Goal: Book appointment/travel/reservation

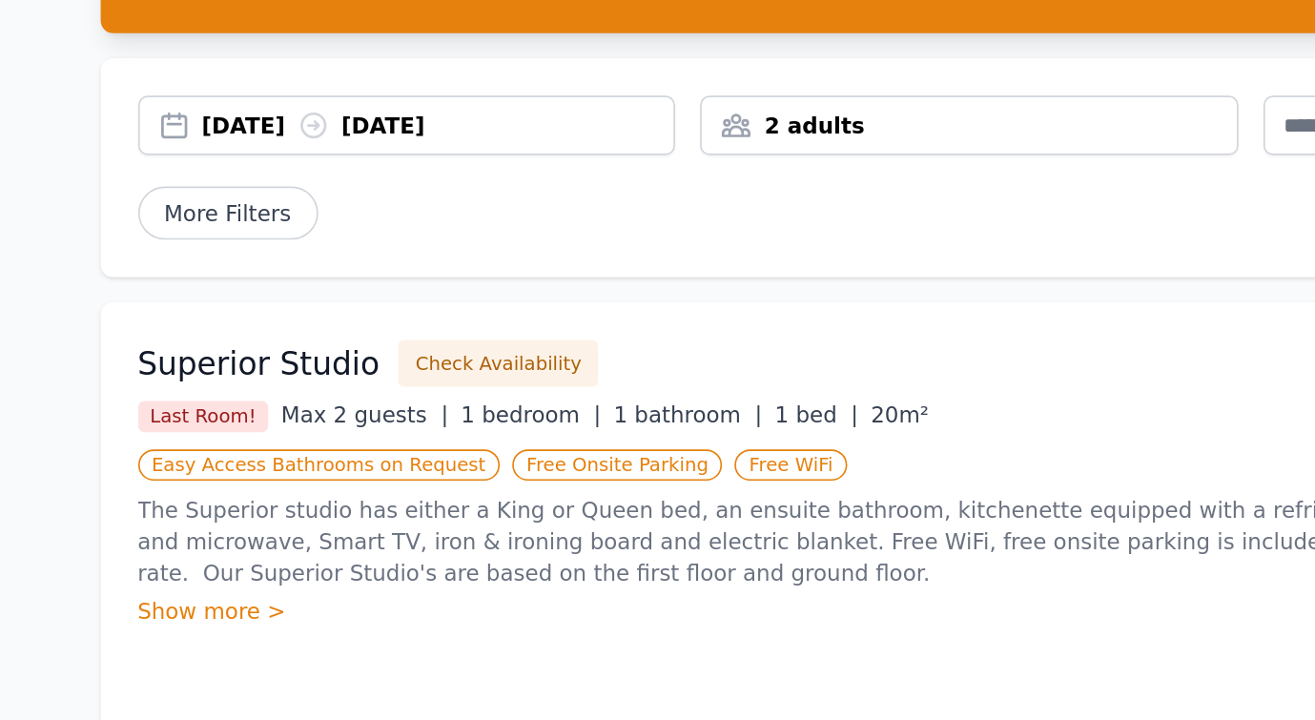
click at [142, 502] on div "Show more >" at bounding box center [494, 511] width 786 height 19
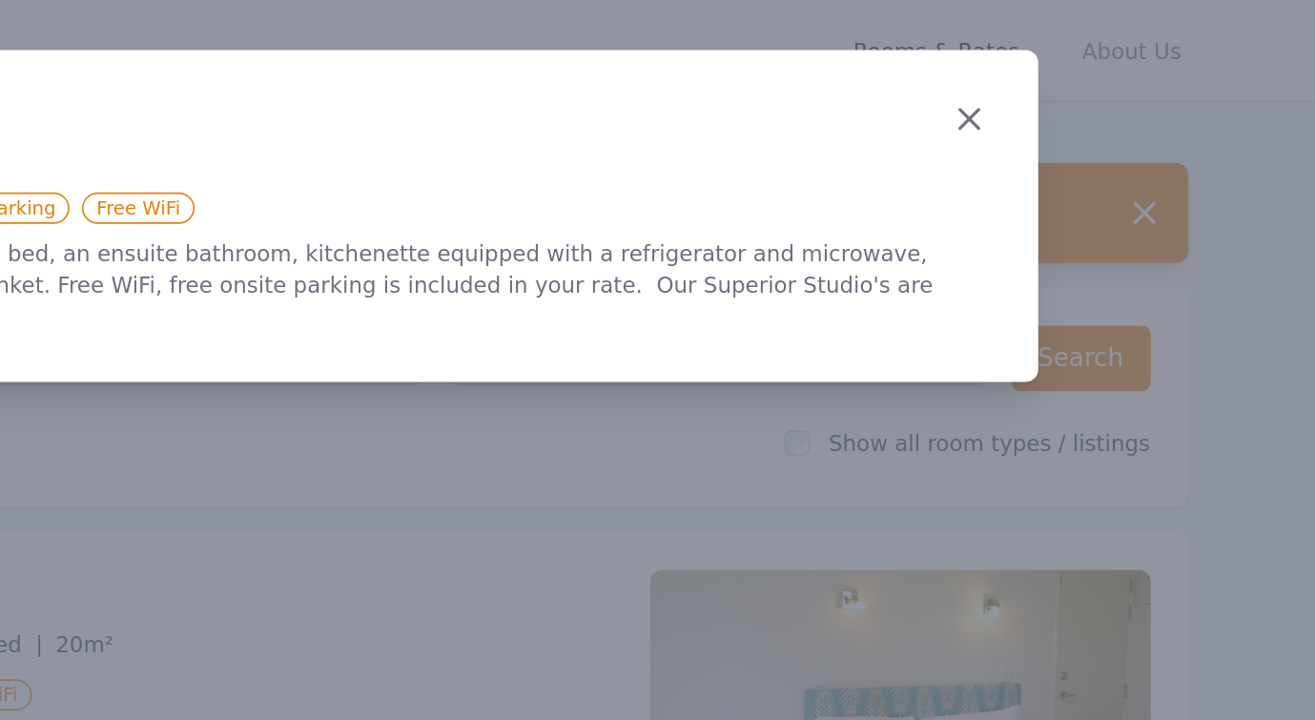
click at [1093, 67] on icon "button" at bounding box center [1104, 72] width 23 height 23
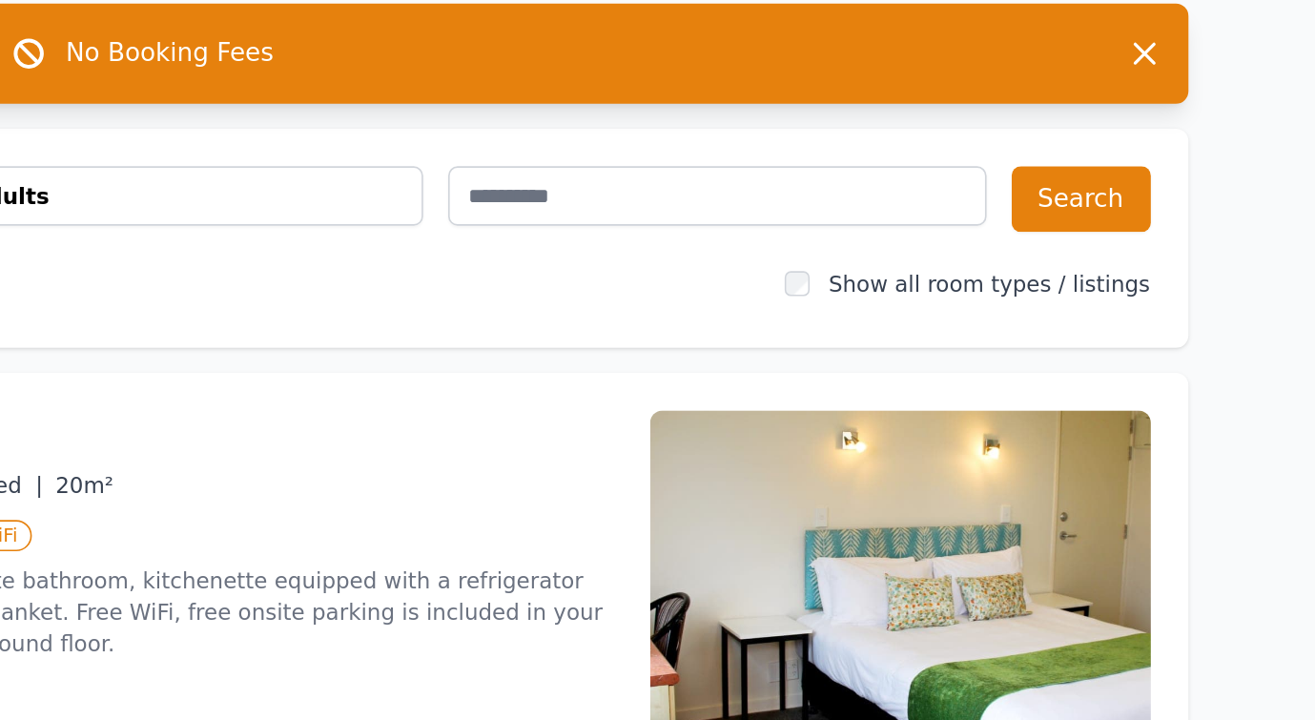
click at [910, 373] on img at bounding box center [1062, 461] width 305 height 229
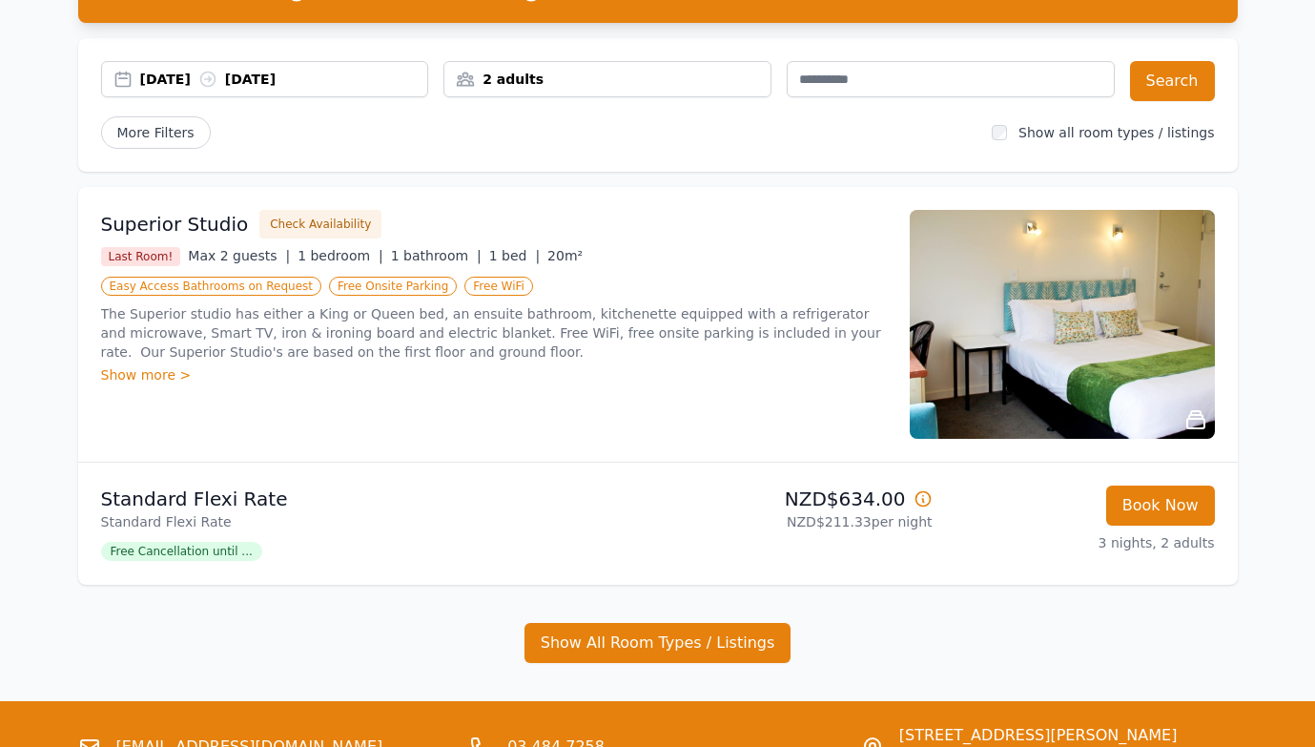
scroll to position [142, 0]
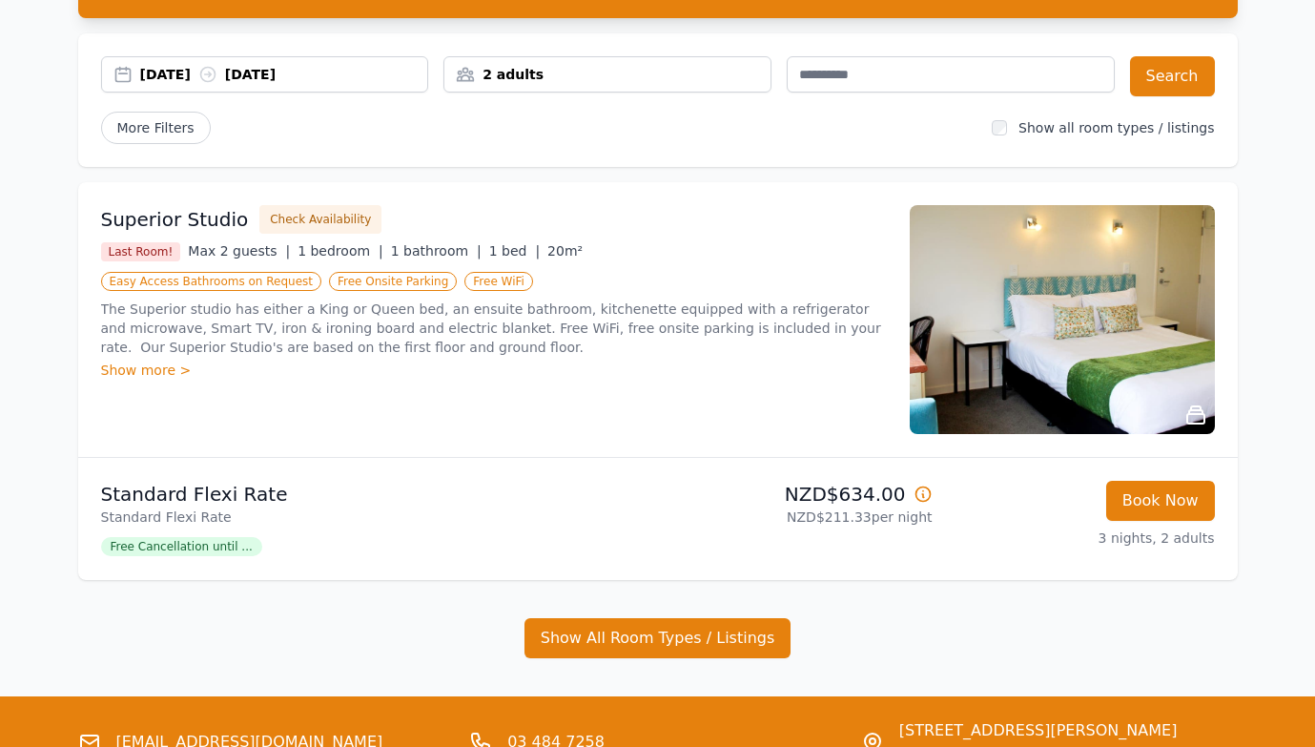
click at [1108, 317] on img at bounding box center [1062, 319] width 305 height 229
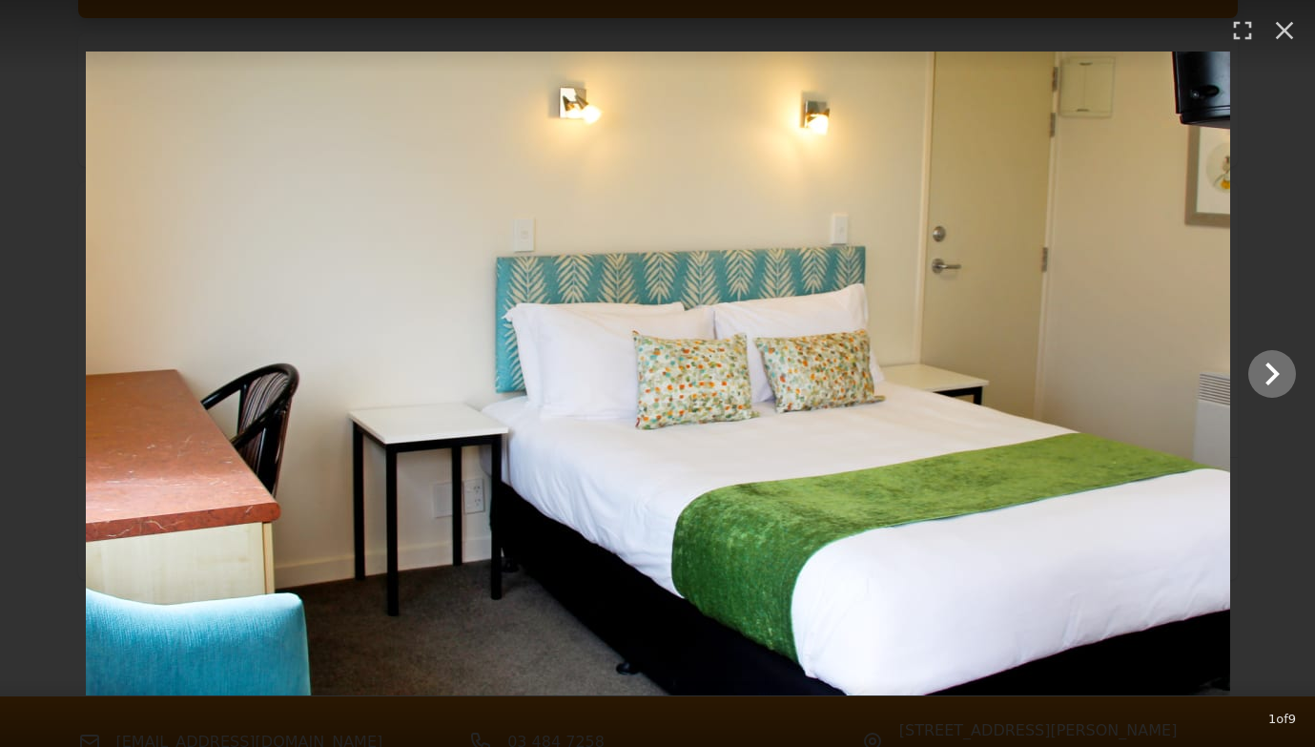
click at [1271, 372] on icon "Show slide 2 of 9" at bounding box center [1272, 374] width 46 height 46
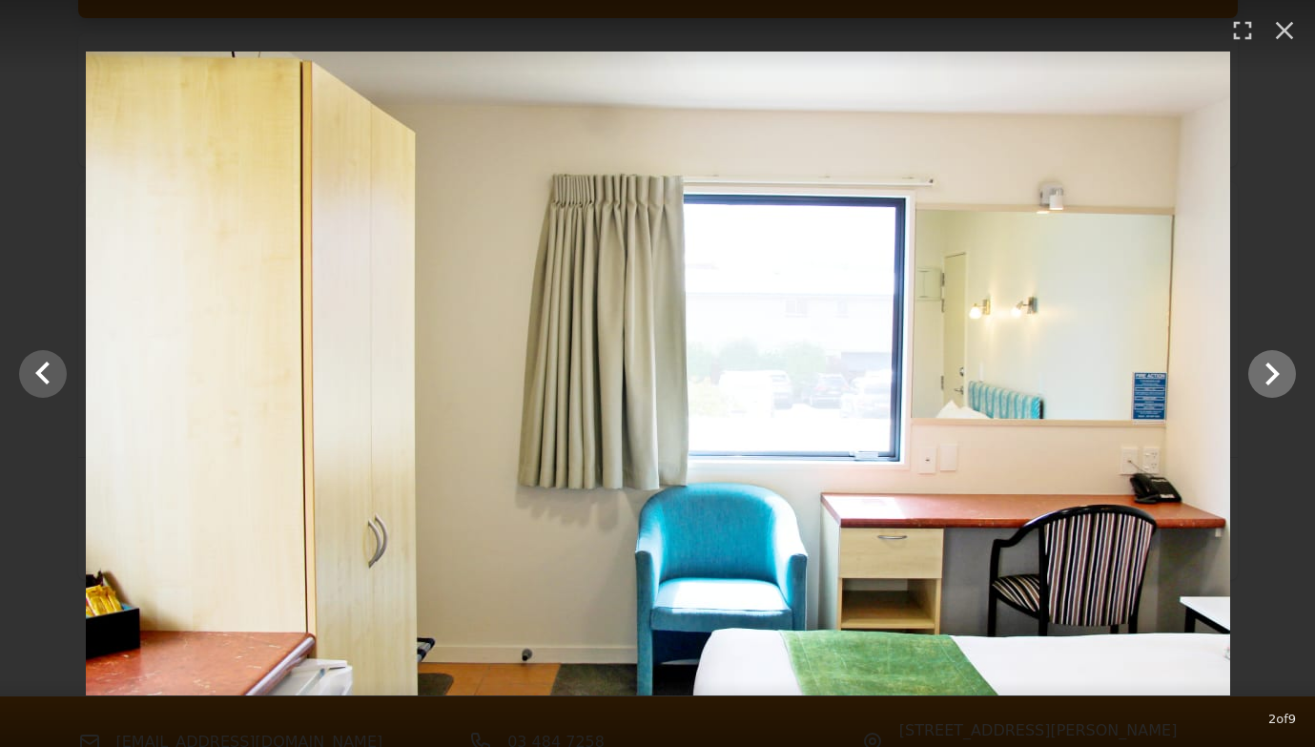
click at [1271, 372] on icon "Show slide 3 of 9" at bounding box center [1272, 374] width 46 height 46
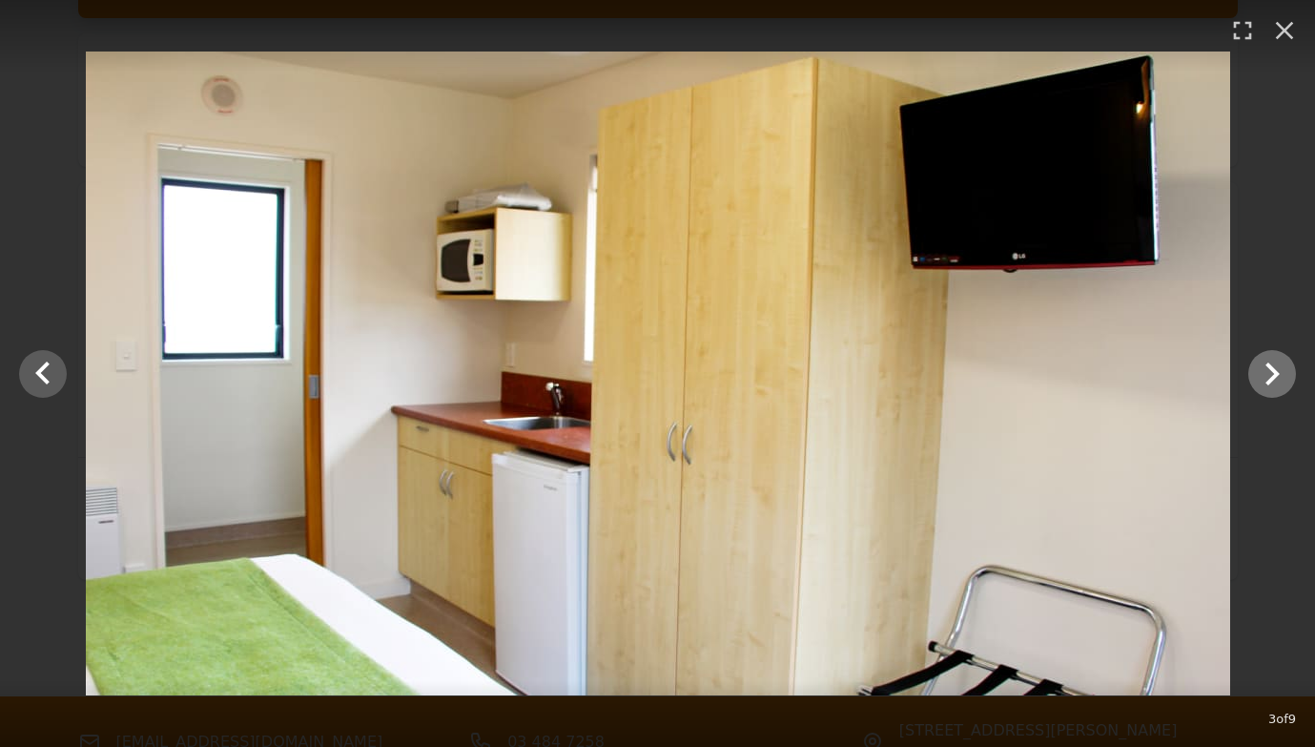
click at [1271, 372] on icon "Show slide 4 of 9" at bounding box center [1272, 374] width 46 height 46
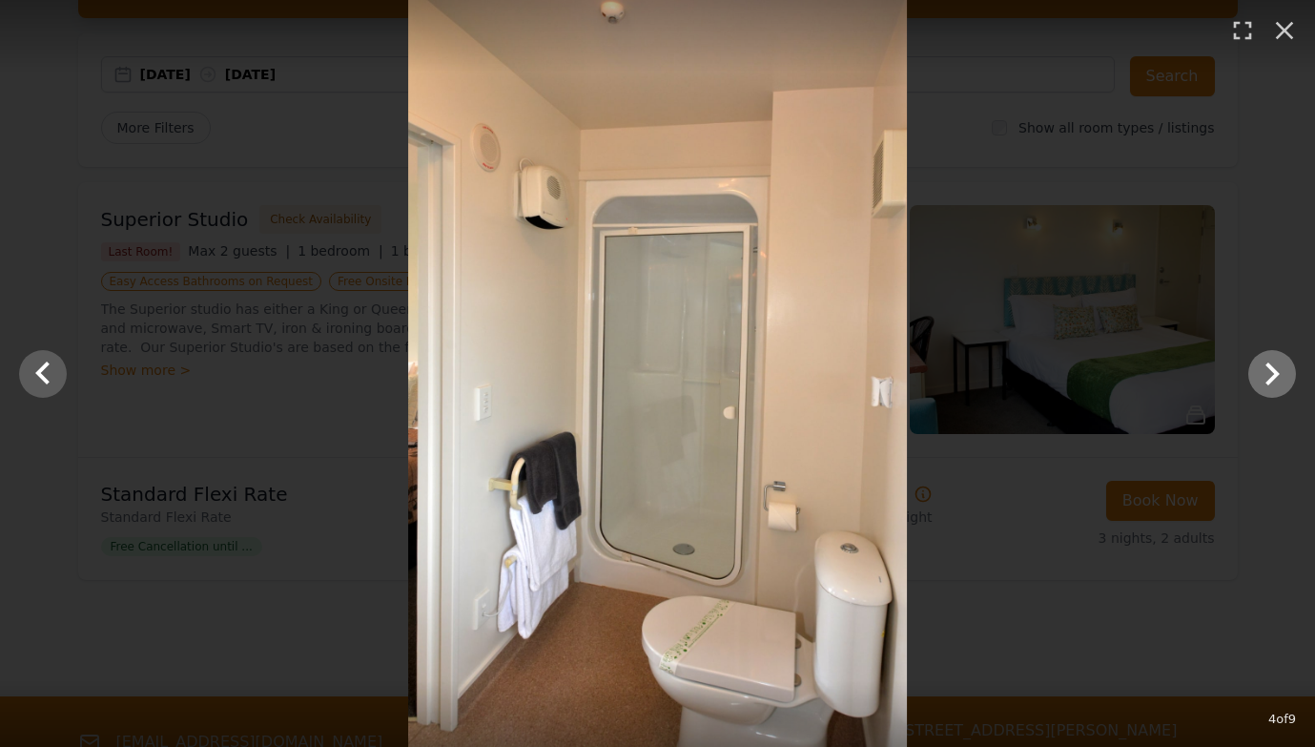
click at [1271, 372] on icon "Show slide 5 of 9" at bounding box center [1272, 374] width 46 height 46
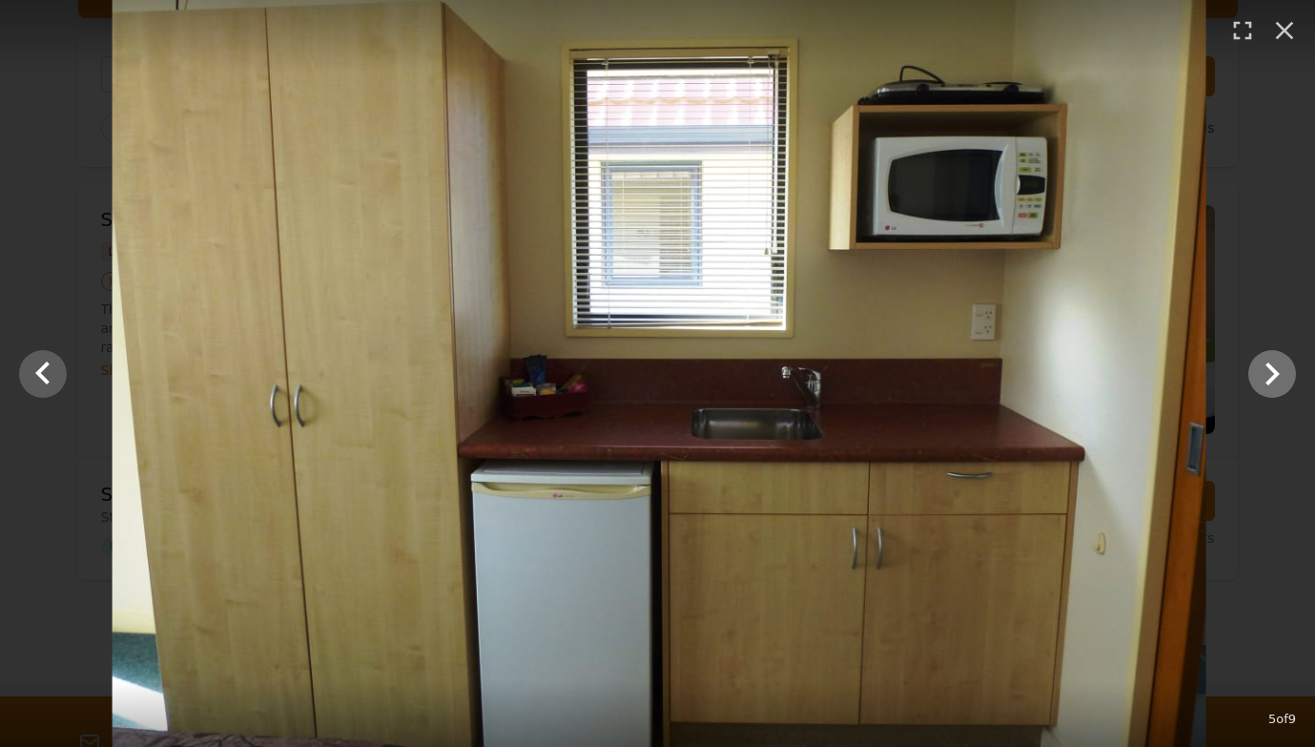
click at [1271, 372] on icon "Show slide 6 of 9" at bounding box center [1272, 374] width 46 height 46
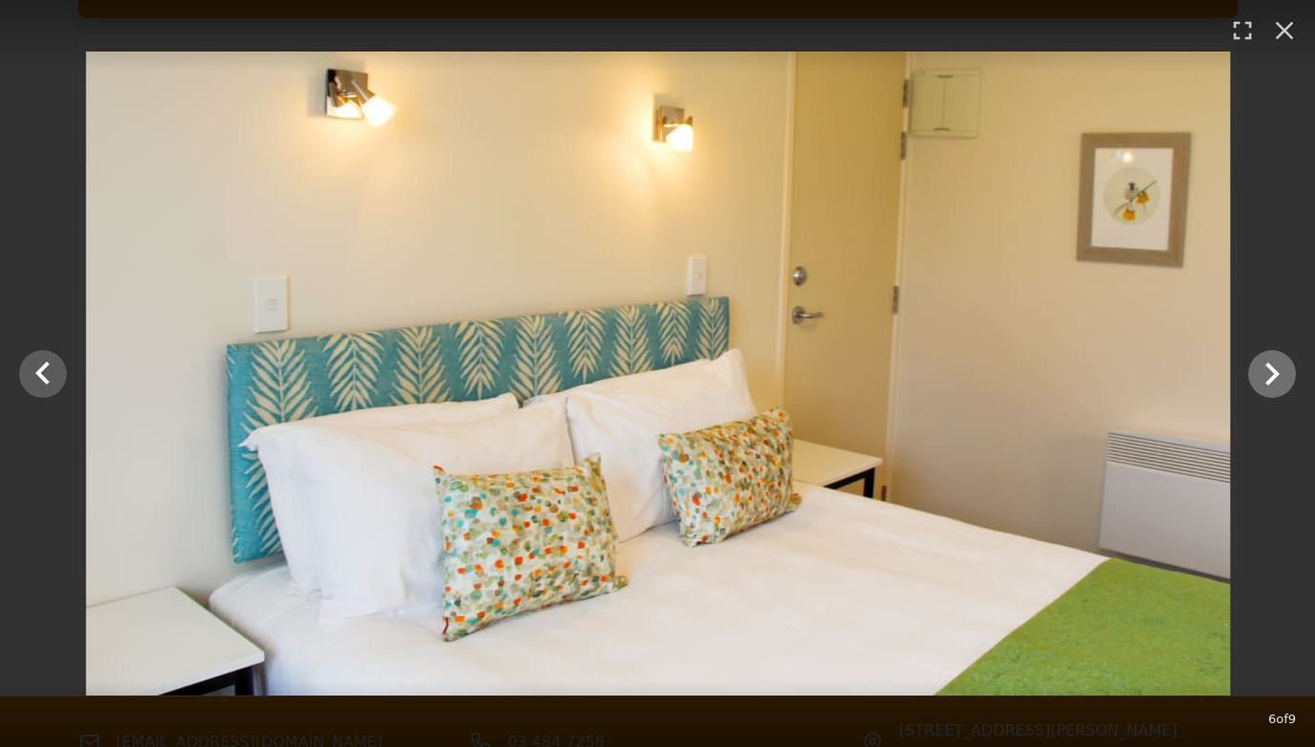
click at [1271, 372] on icon "Show slide 7 of 9" at bounding box center [1272, 374] width 46 height 46
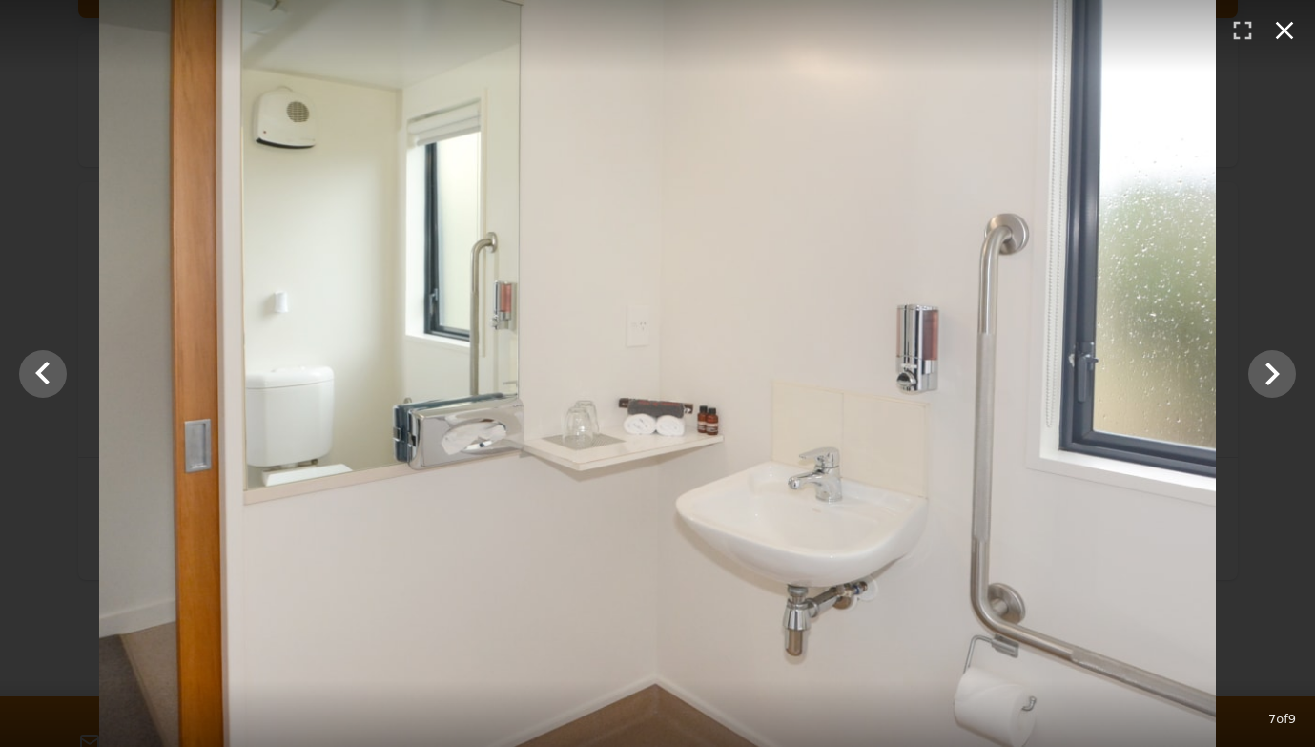
click at [1285, 32] on icon "button" at bounding box center [1285, 31] width 18 height 18
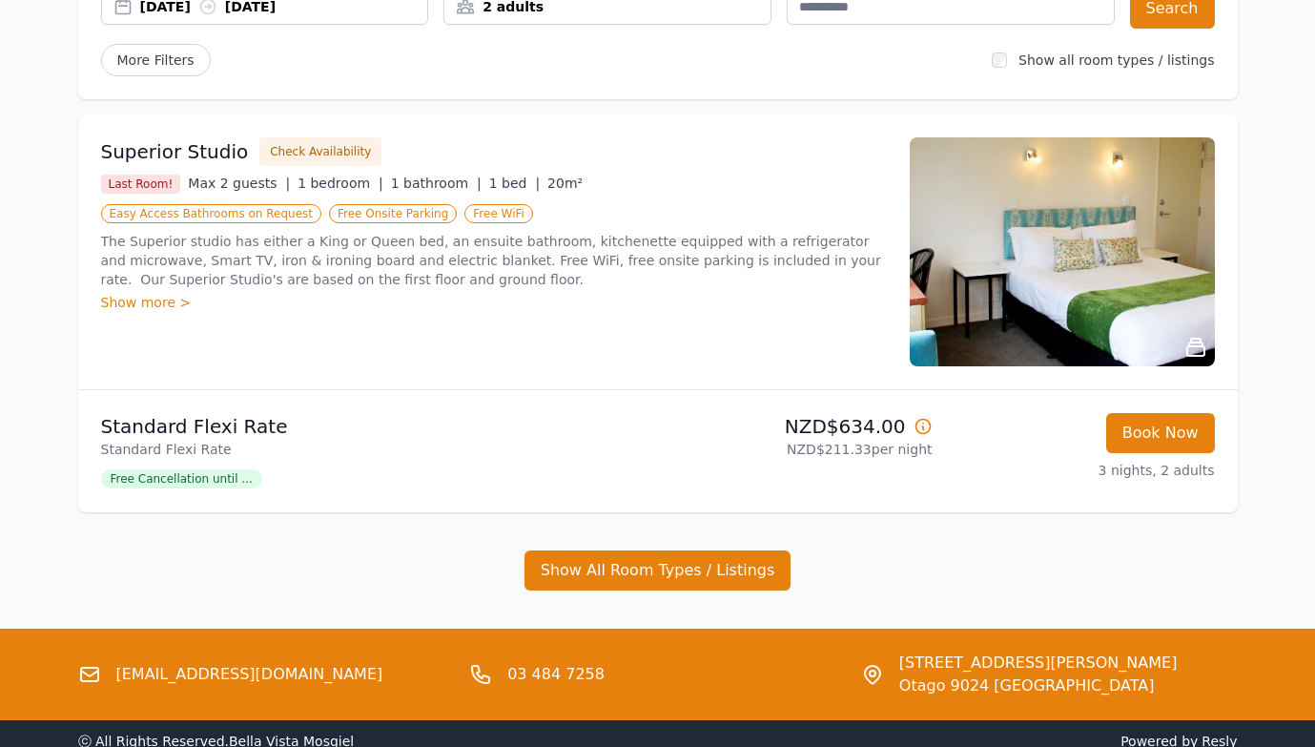
scroll to position [208, 0]
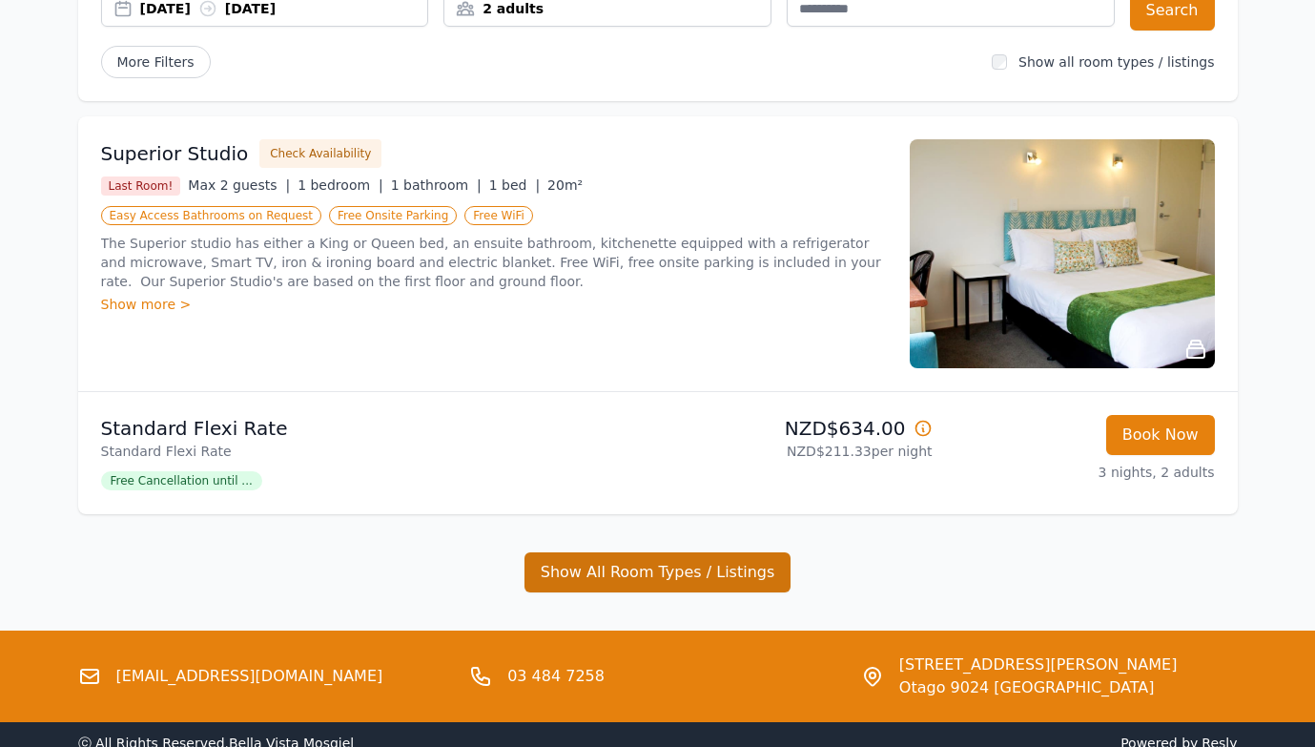
click at [662, 583] on button "Show All Room Types / Listings" at bounding box center [657, 572] width 267 height 40
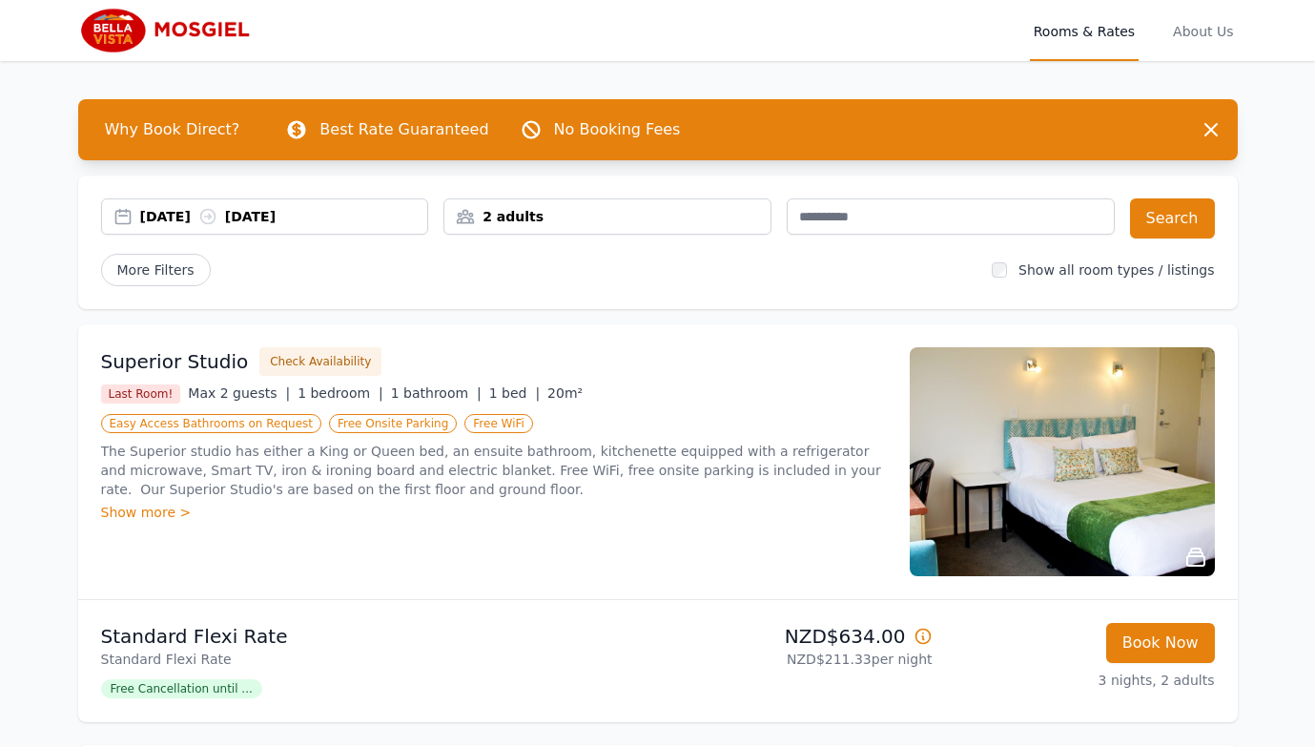
scroll to position [0, 0]
